Goal: Information Seeking & Learning: Understand process/instructions

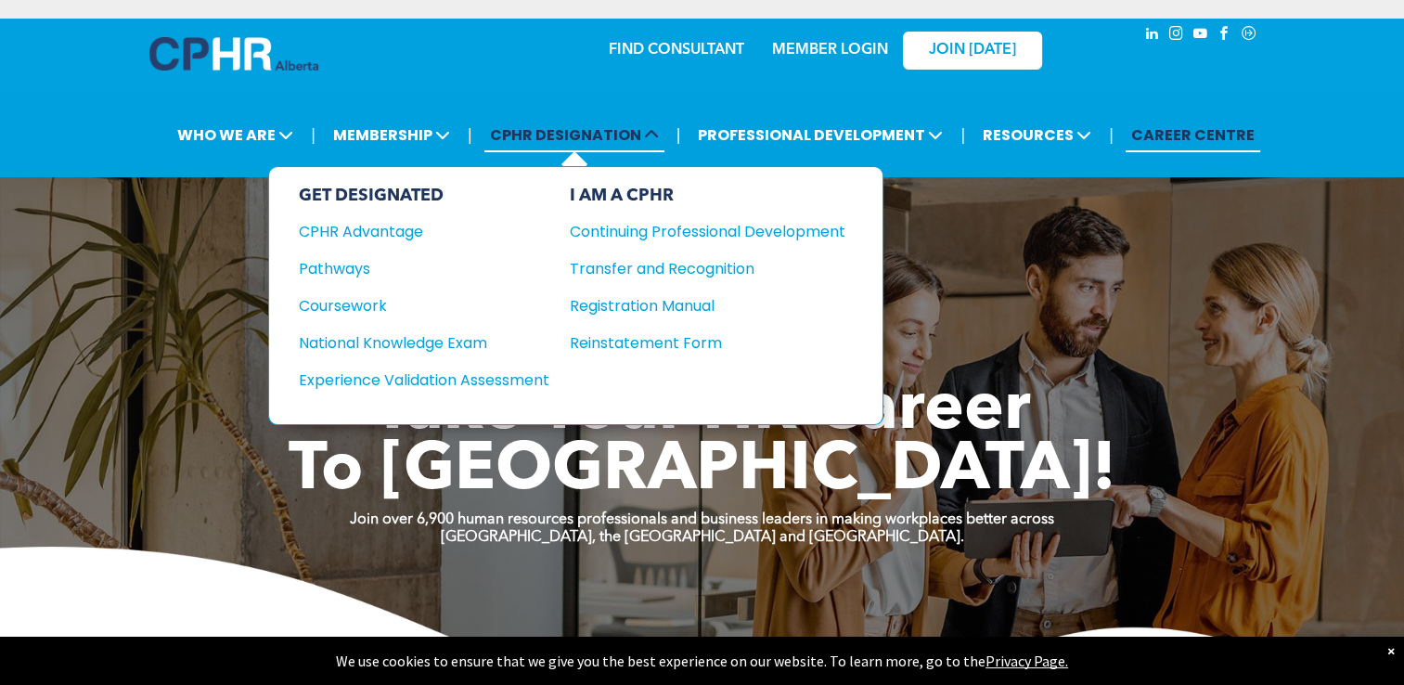
click at [590, 143] on span "CPHR DESIGNATION" at bounding box center [574, 135] width 180 height 34
click at [430, 232] on div "CPHR Advantage" at bounding box center [412, 231] width 226 height 23
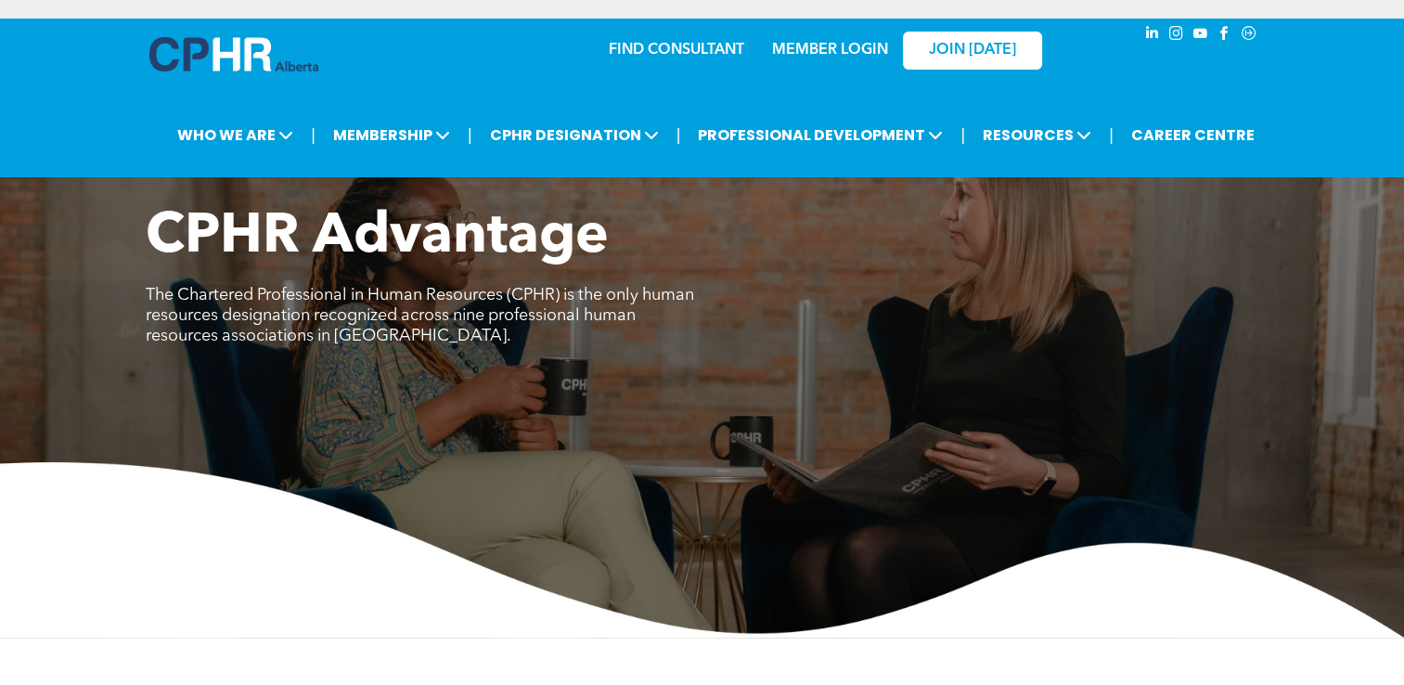
click at [430, 232] on span "CPHR Advantage" at bounding box center [377, 238] width 463 height 56
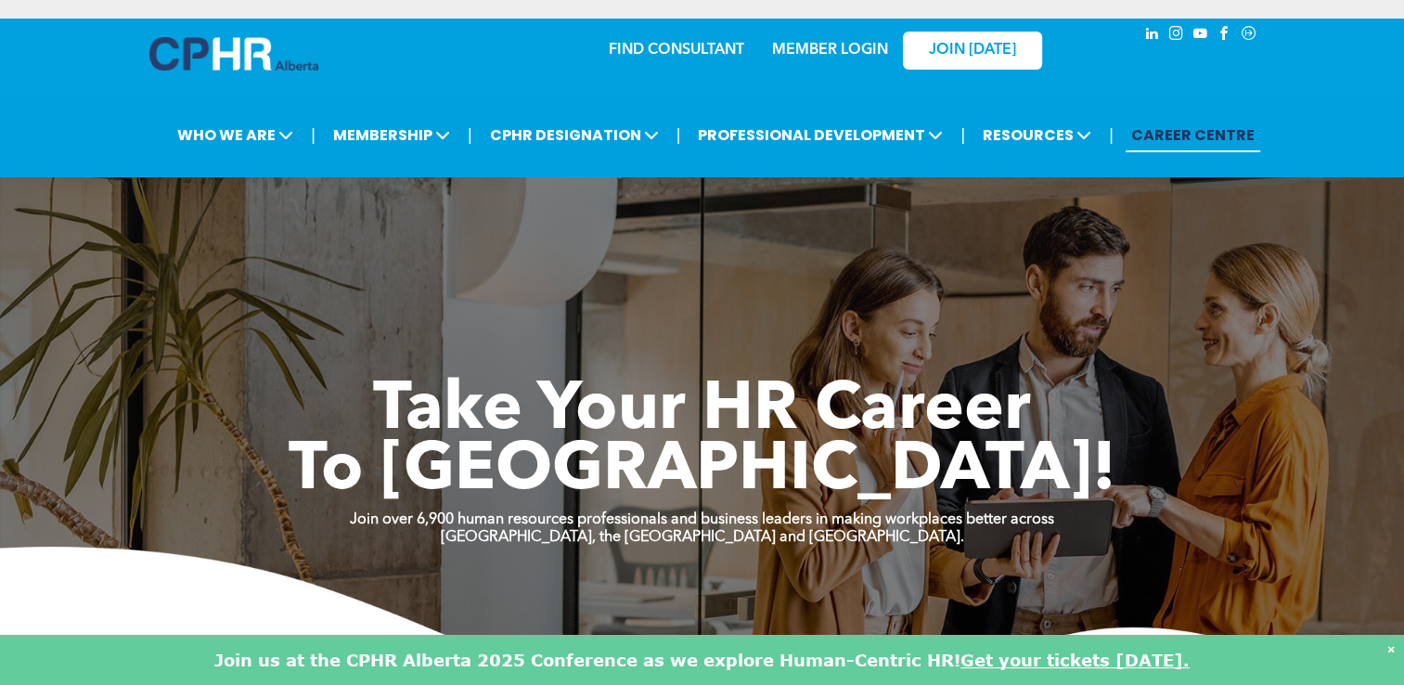
click at [1392, 639] on div "×" at bounding box center [1391, 648] width 7 height 19
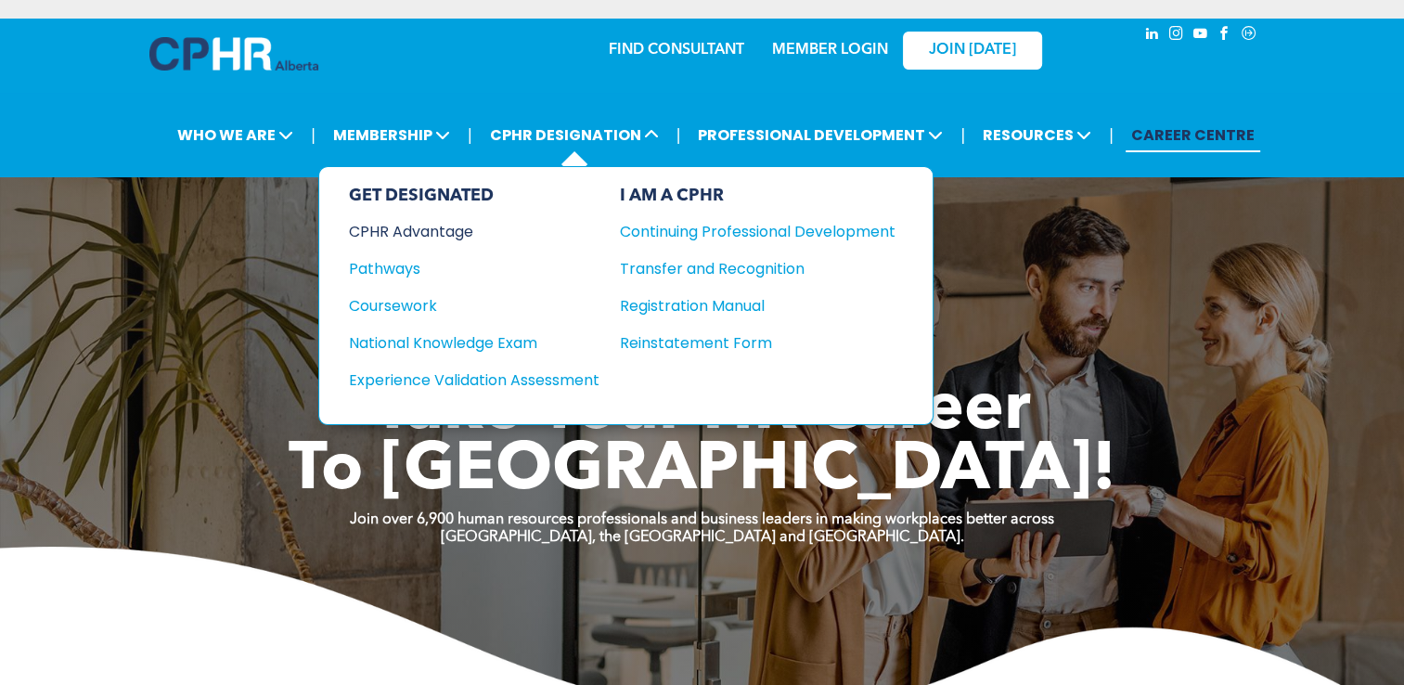
click at [406, 233] on div "CPHR Advantage" at bounding box center [462, 231] width 226 height 23
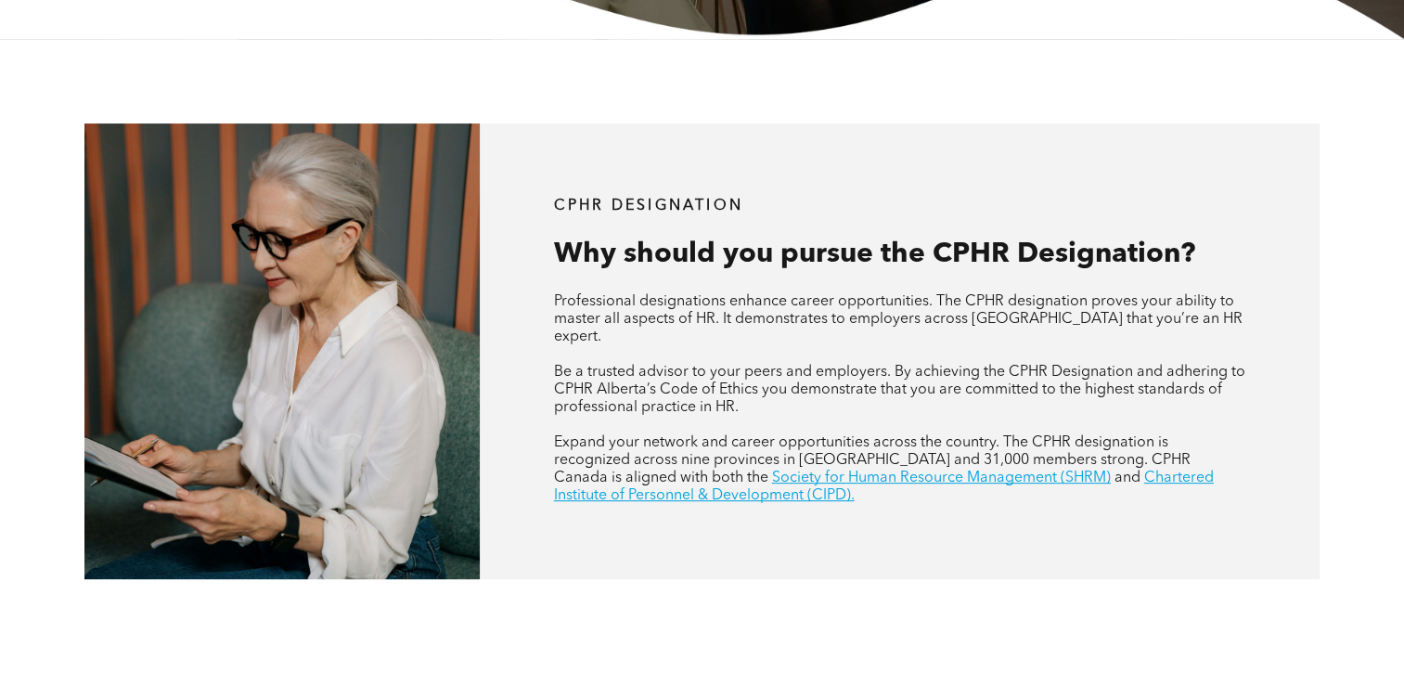
scroll to position [1198, 0]
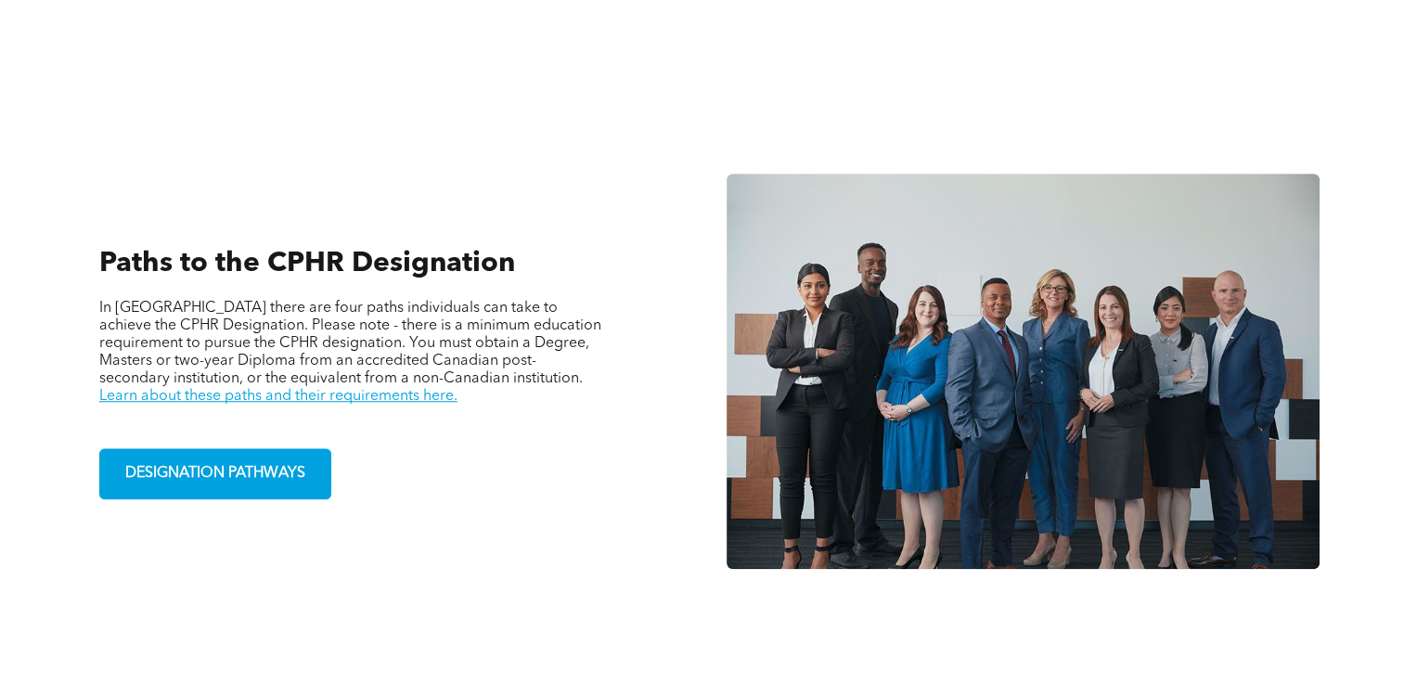
click at [153, 492] on div "Paths to the CPHR Designation In [GEOGRAPHIC_DATA] there are four paths individ…" at bounding box center [380, 372] width 593 height 504
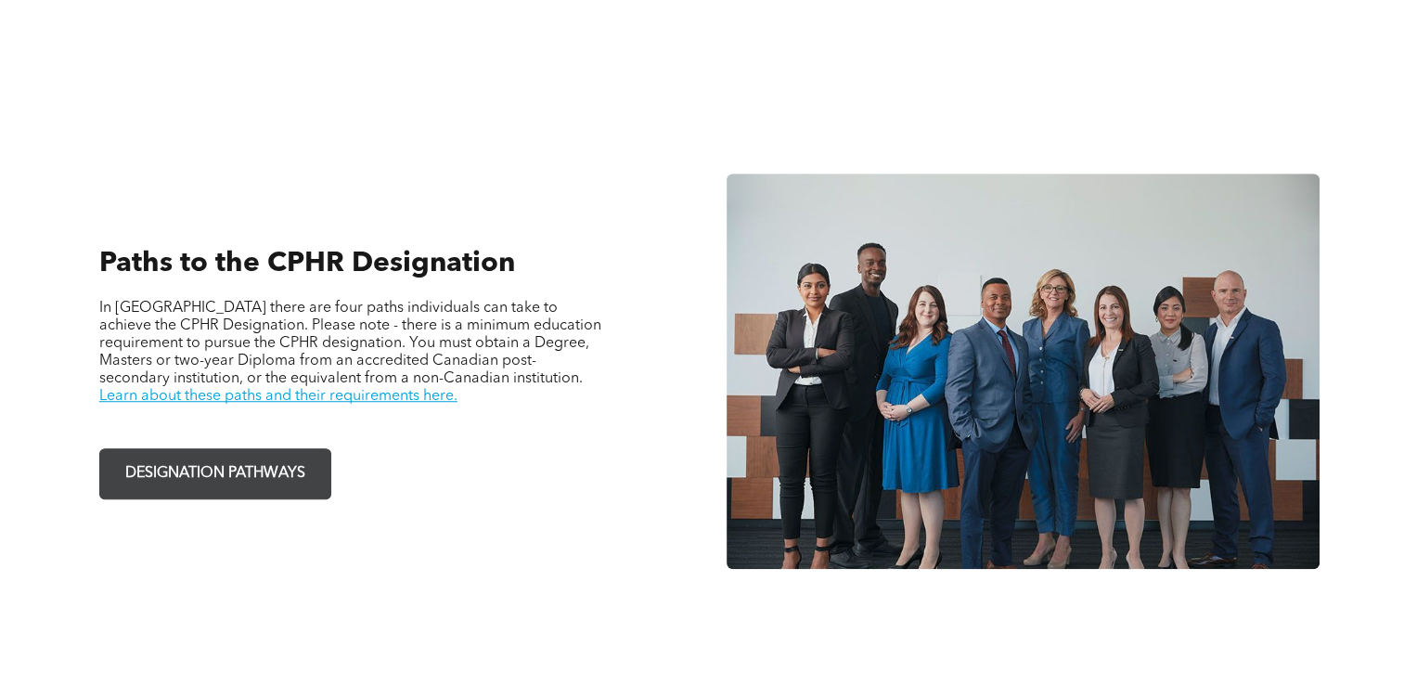
click at [188, 465] on span "DESIGNATION PATHWAYS" at bounding box center [215, 474] width 193 height 36
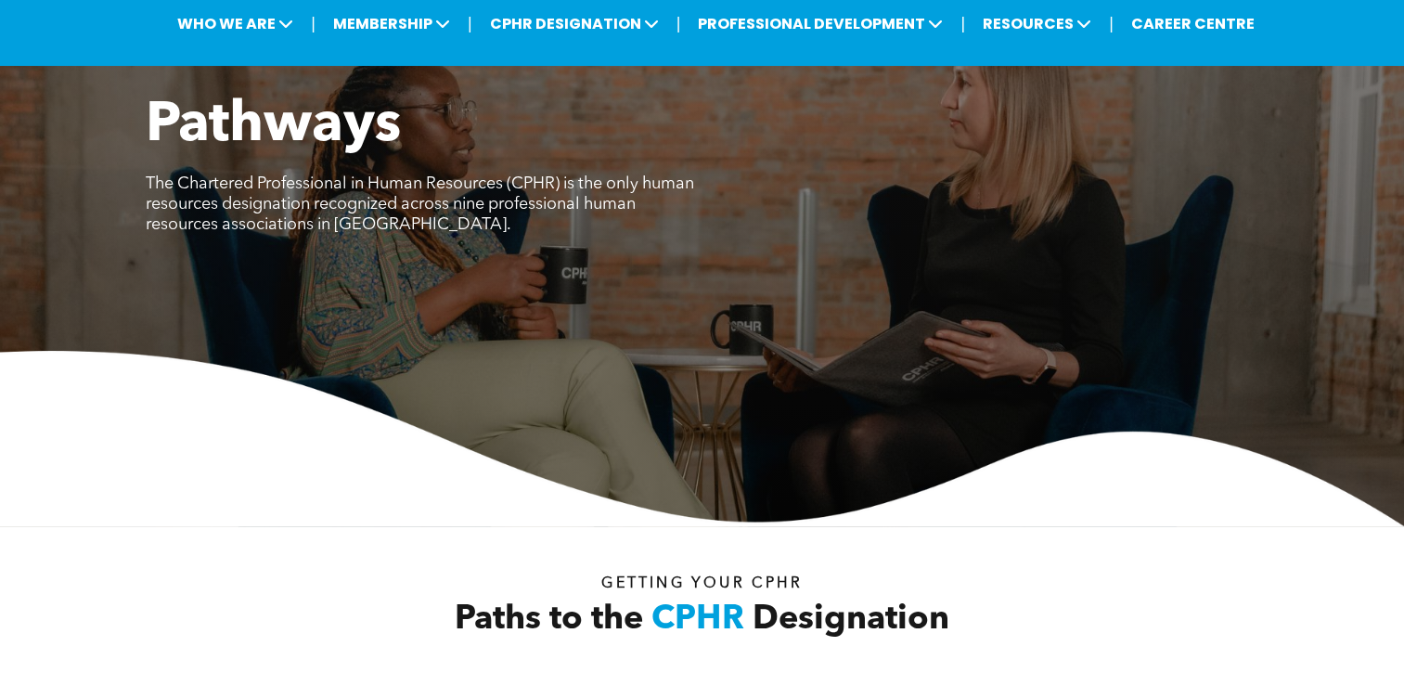
scroll to position [710, 0]
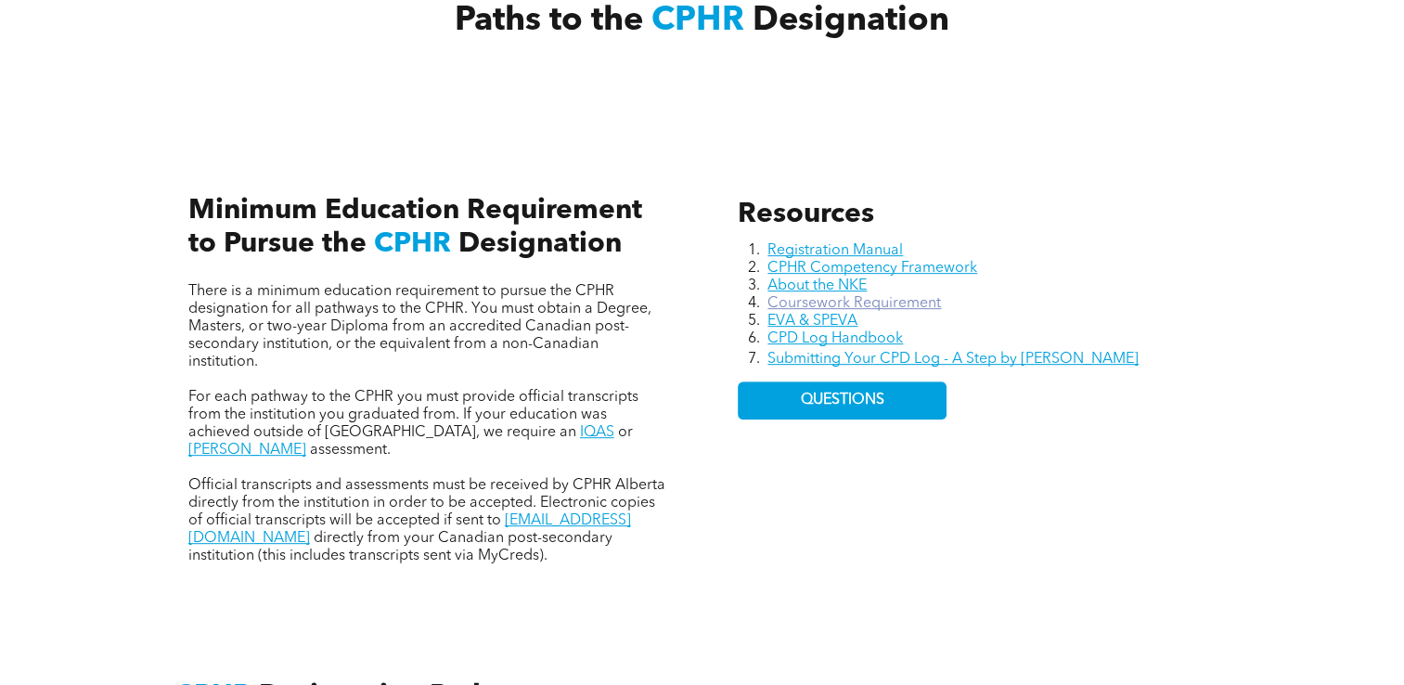
click at [884, 299] on link "Coursework Requirement" at bounding box center [855, 303] width 174 height 15
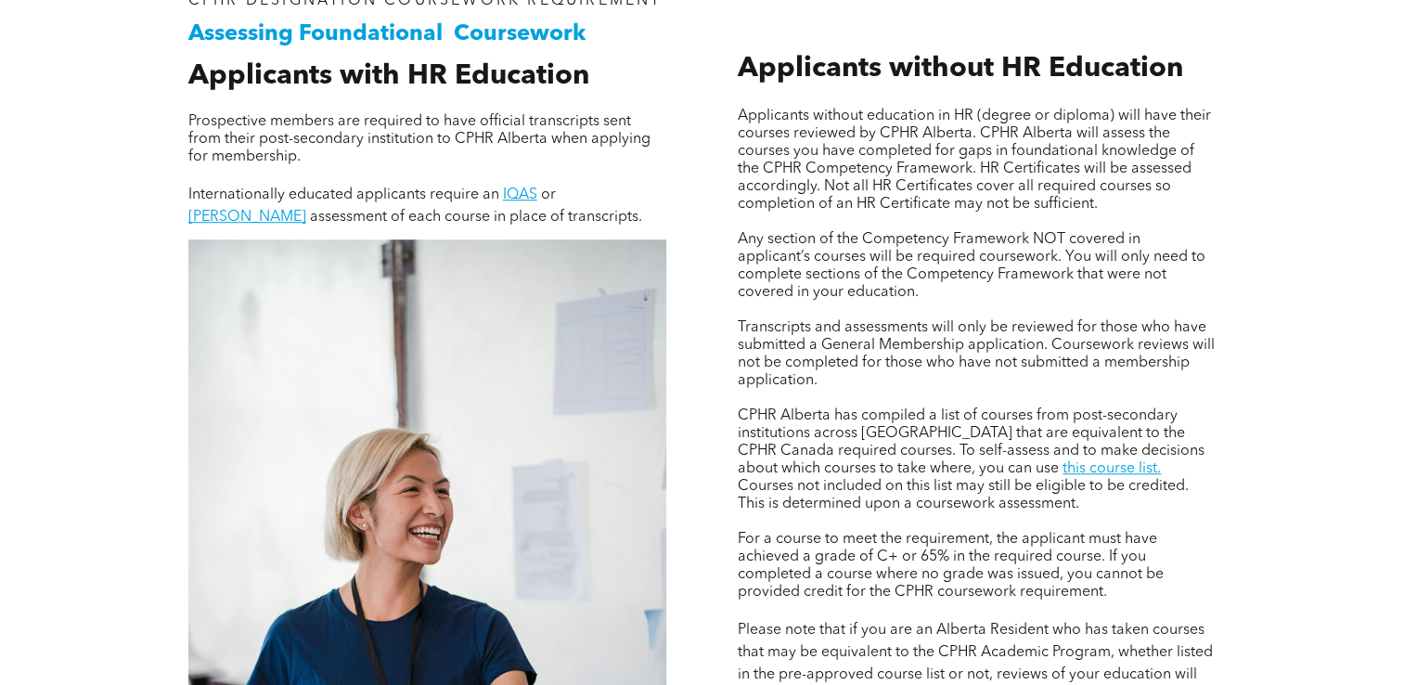
scroll to position [1267, 0]
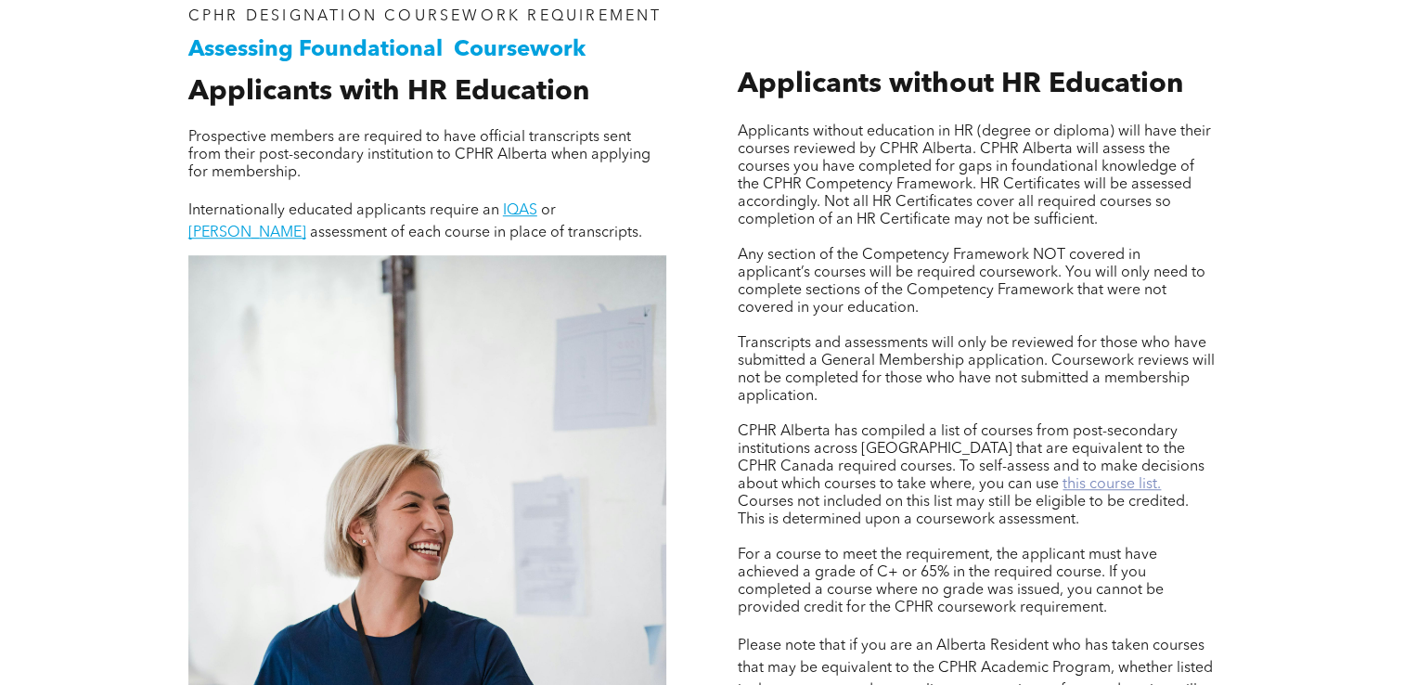
click at [1063, 492] on link "this course list." at bounding box center [1112, 484] width 98 height 15
